Goal: Communication & Community: Share content

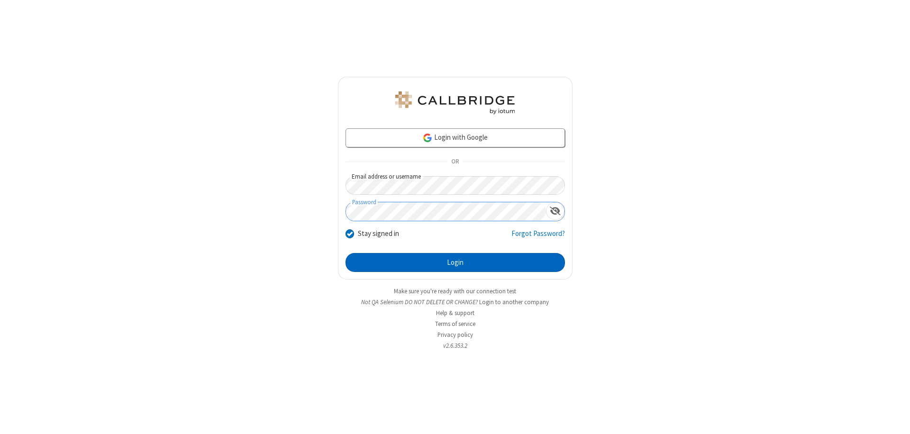
click at [455, 262] on button "Login" at bounding box center [454, 262] width 219 height 19
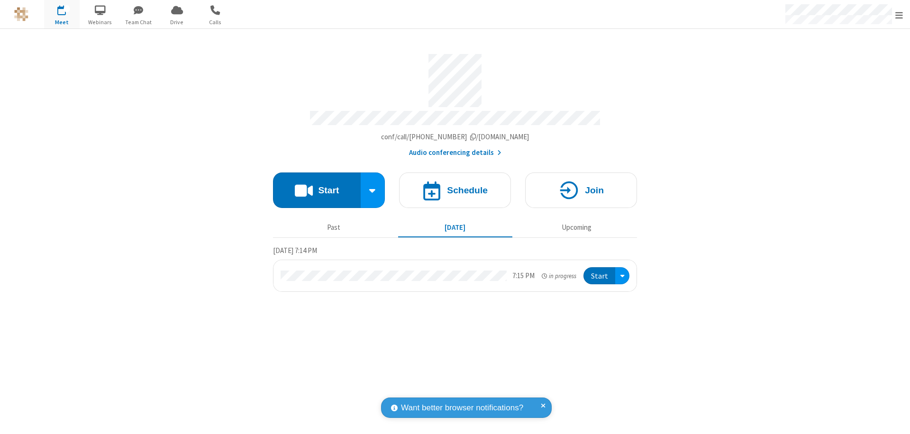
click at [317, 186] on button "Start" at bounding box center [317, 190] width 88 height 36
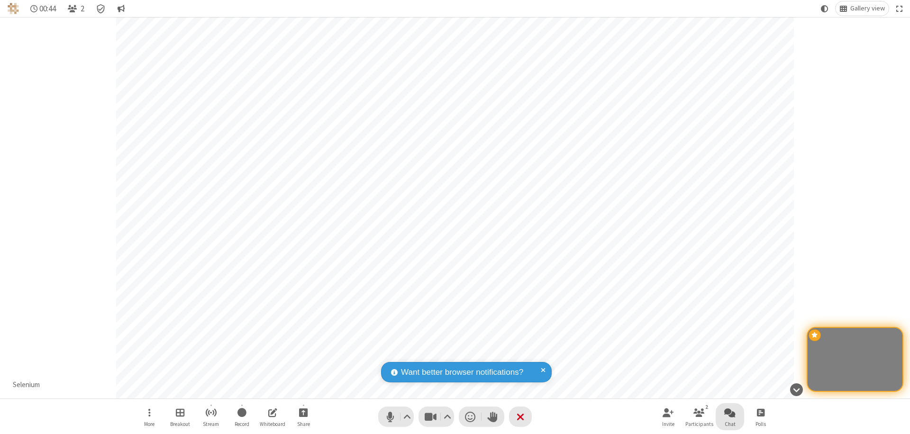
click at [730, 412] on span "Open chat" at bounding box center [729, 413] width 11 height 12
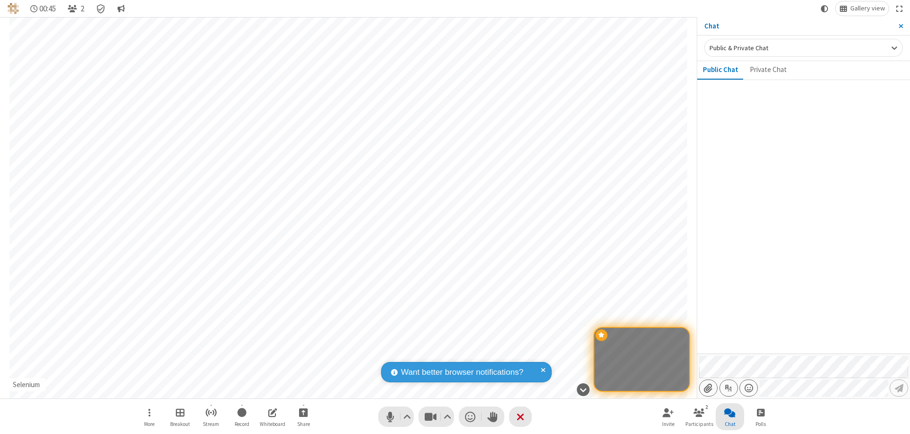
type input "C:\fakepath\doc_test.docx"
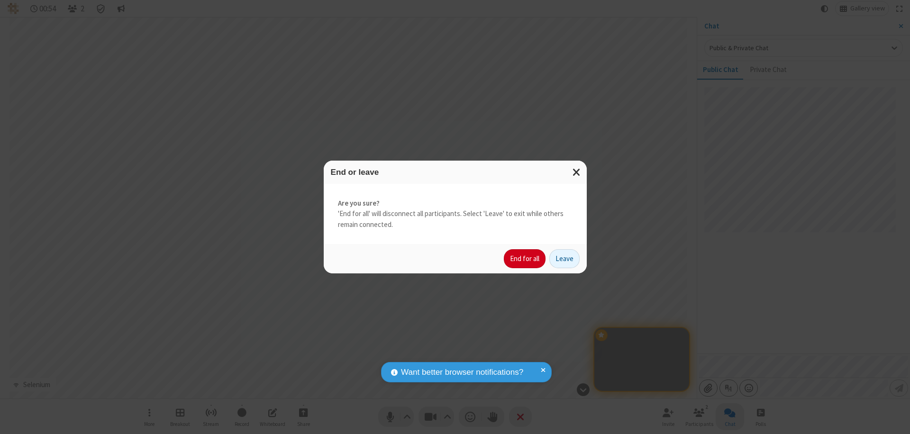
click at [525, 259] on button "End for all" at bounding box center [525, 258] width 42 height 19
